Goal: Information Seeking & Learning: Learn about a topic

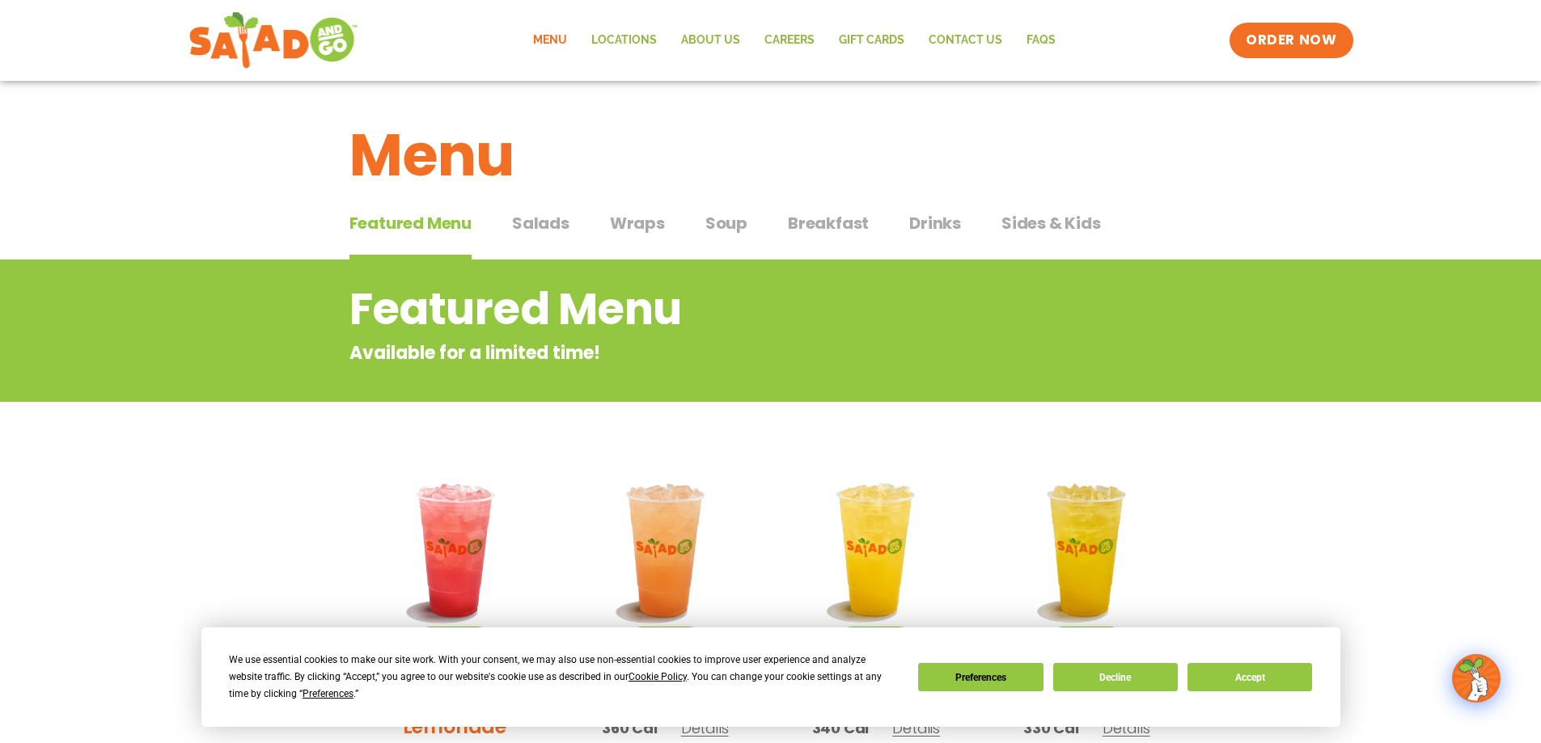
click at [558, 37] on link "Menu" at bounding box center [550, 40] width 58 height 37
click at [541, 224] on span "Salads" at bounding box center [540, 223] width 57 height 24
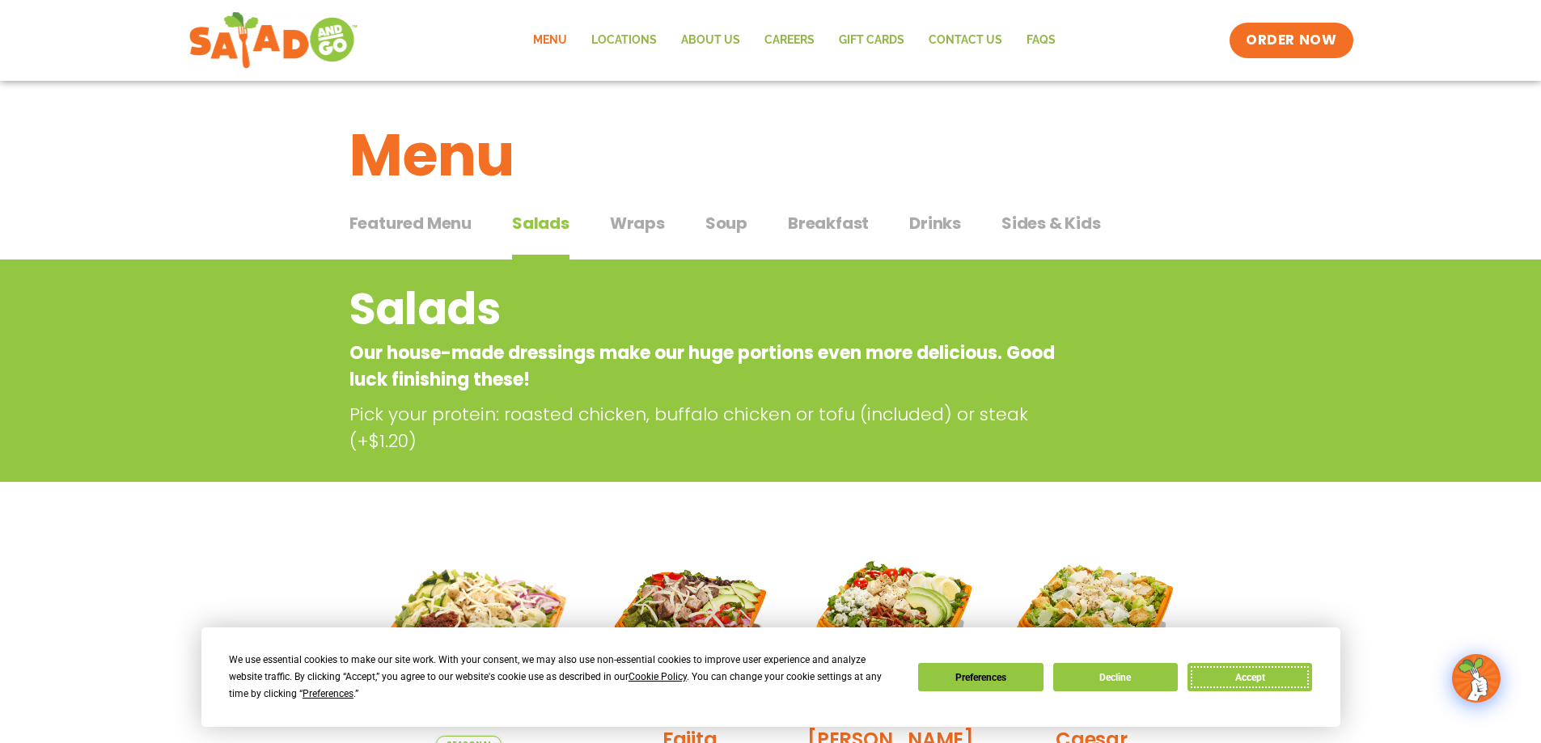
click at [1260, 679] on button "Accept" at bounding box center [1249, 677] width 125 height 28
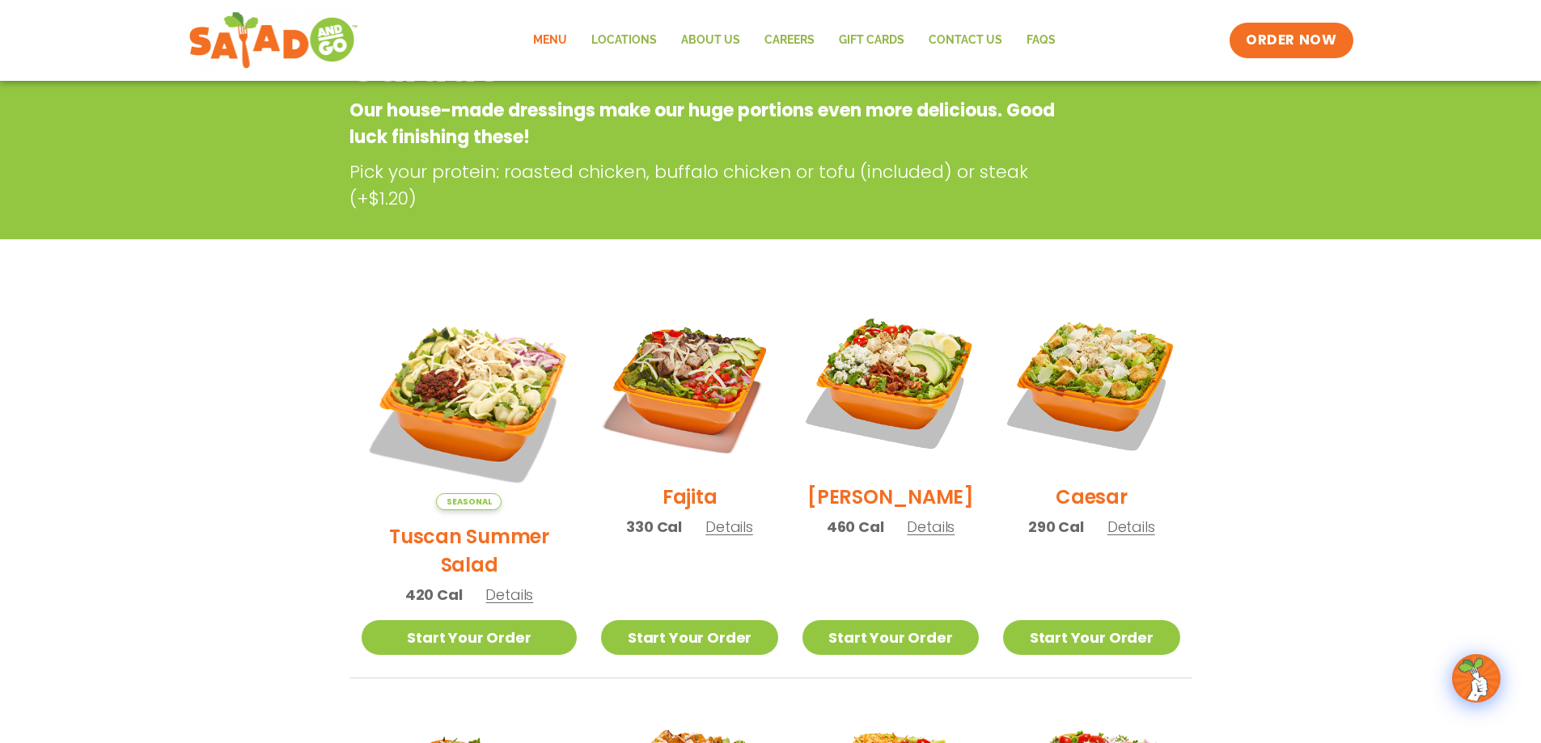
scroll to position [485, 0]
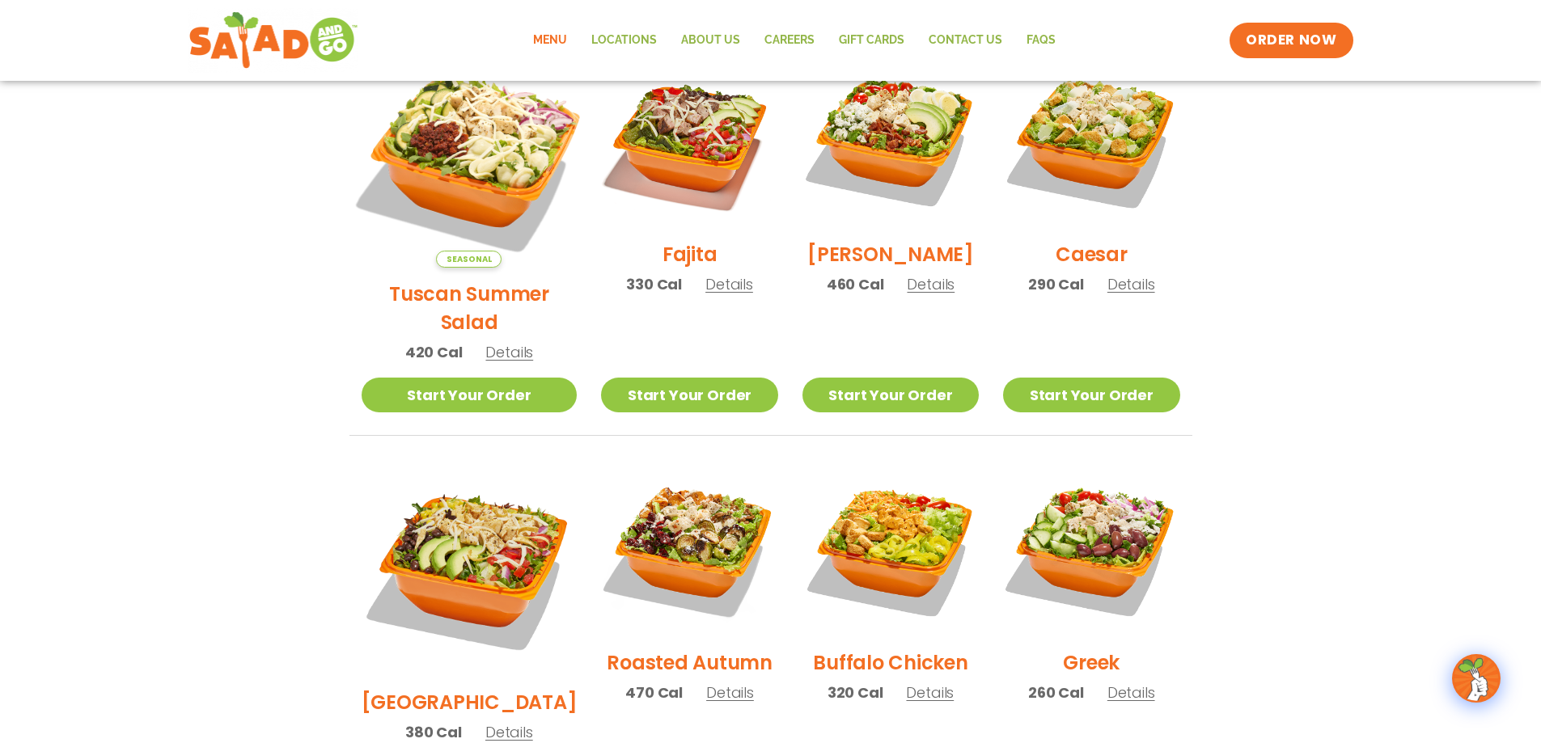
click at [471, 158] on img at bounding box center [468, 159] width 253 height 253
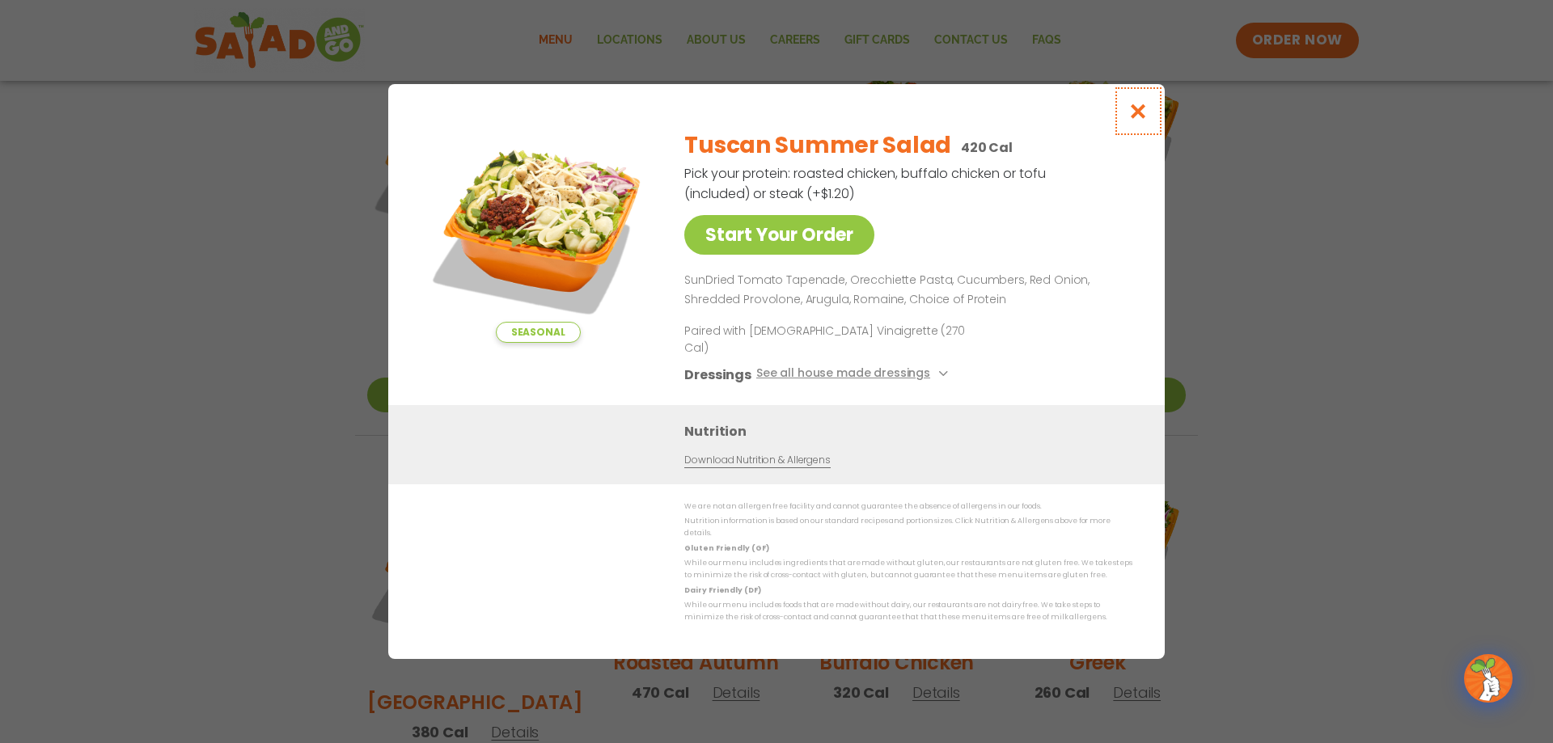
click at [1141, 120] on icon "Close modal" at bounding box center [1138, 111] width 20 height 17
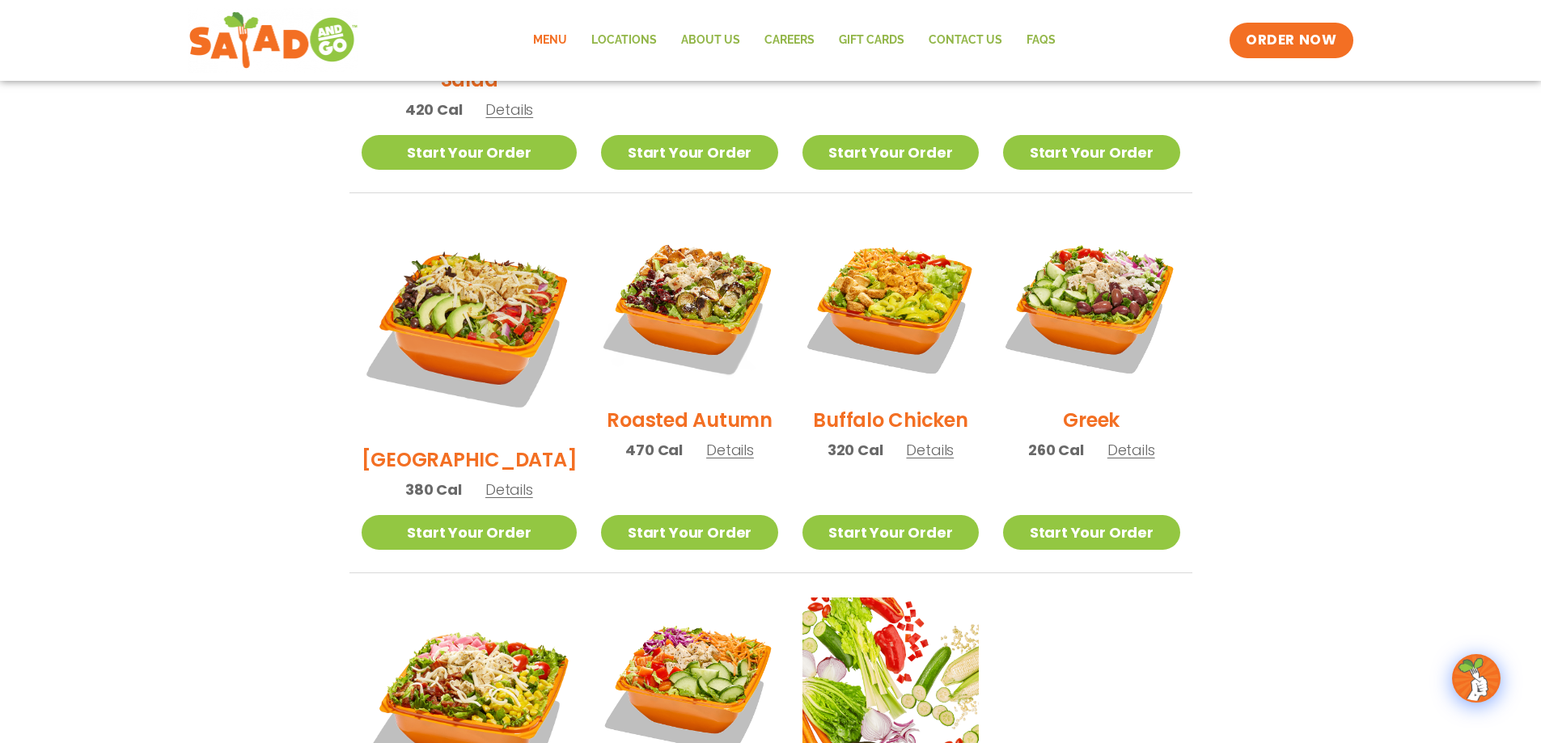
scroll to position [890, 0]
